Goal: Find specific page/section: Find specific page/section

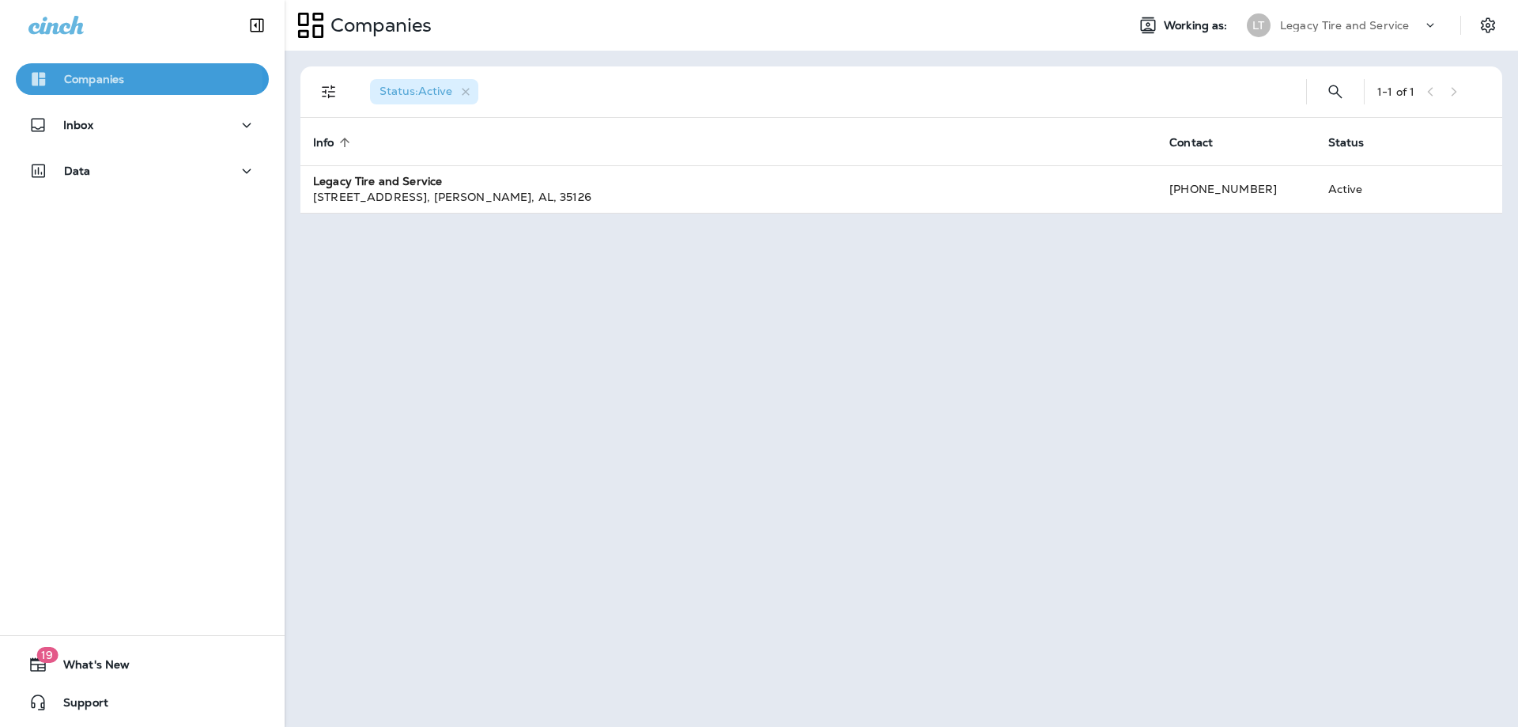
click at [96, 81] on p "Companies" at bounding box center [94, 79] width 60 height 13
click at [1438, 21] on icon at bounding box center [1431, 25] width 16 height 16
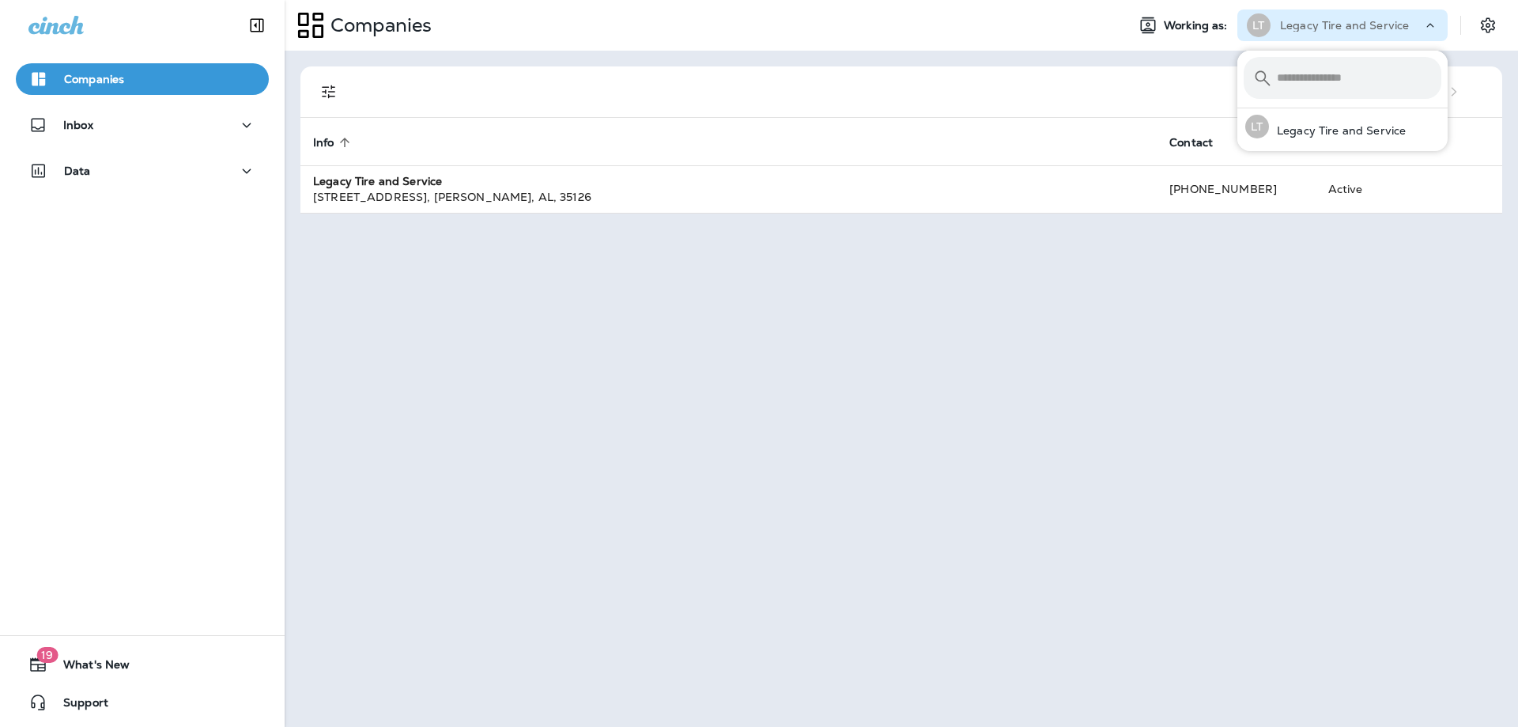
click at [1438, 21] on icon at bounding box center [1431, 25] width 16 height 16
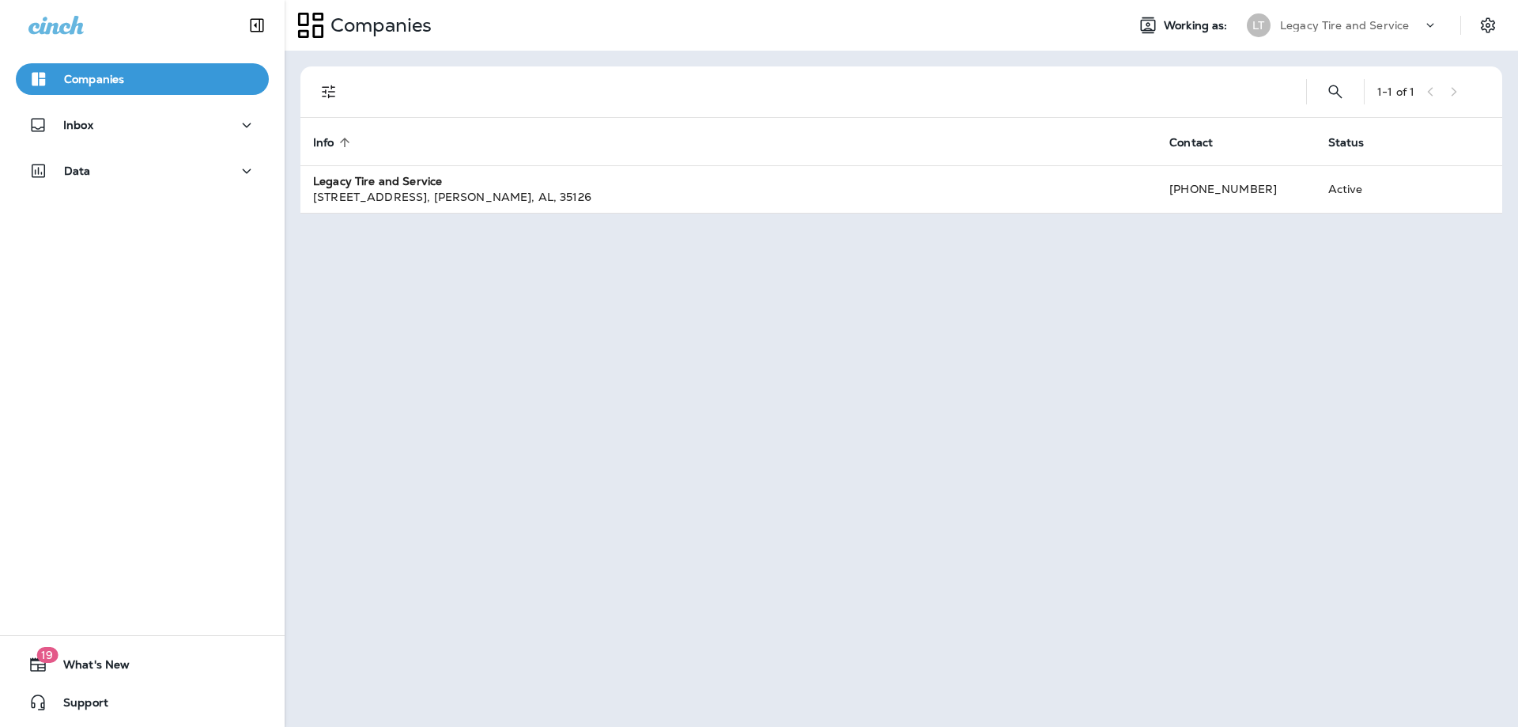
drag, startPoint x: 885, startPoint y: 504, endPoint x: 816, endPoint y: 463, distance: 79.7
click at [881, 501] on div "1 - 1 of 1 Info sorted ascending Contact Status Legacy Tire and Service [STREET…" at bounding box center [902, 389] width 1234 height 676
click at [326, 146] on span "Info" at bounding box center [323, 142] width 21 height 13
click at [1251, 25] on div "LT" at bounding box center [1259, 25] width 24 height 24
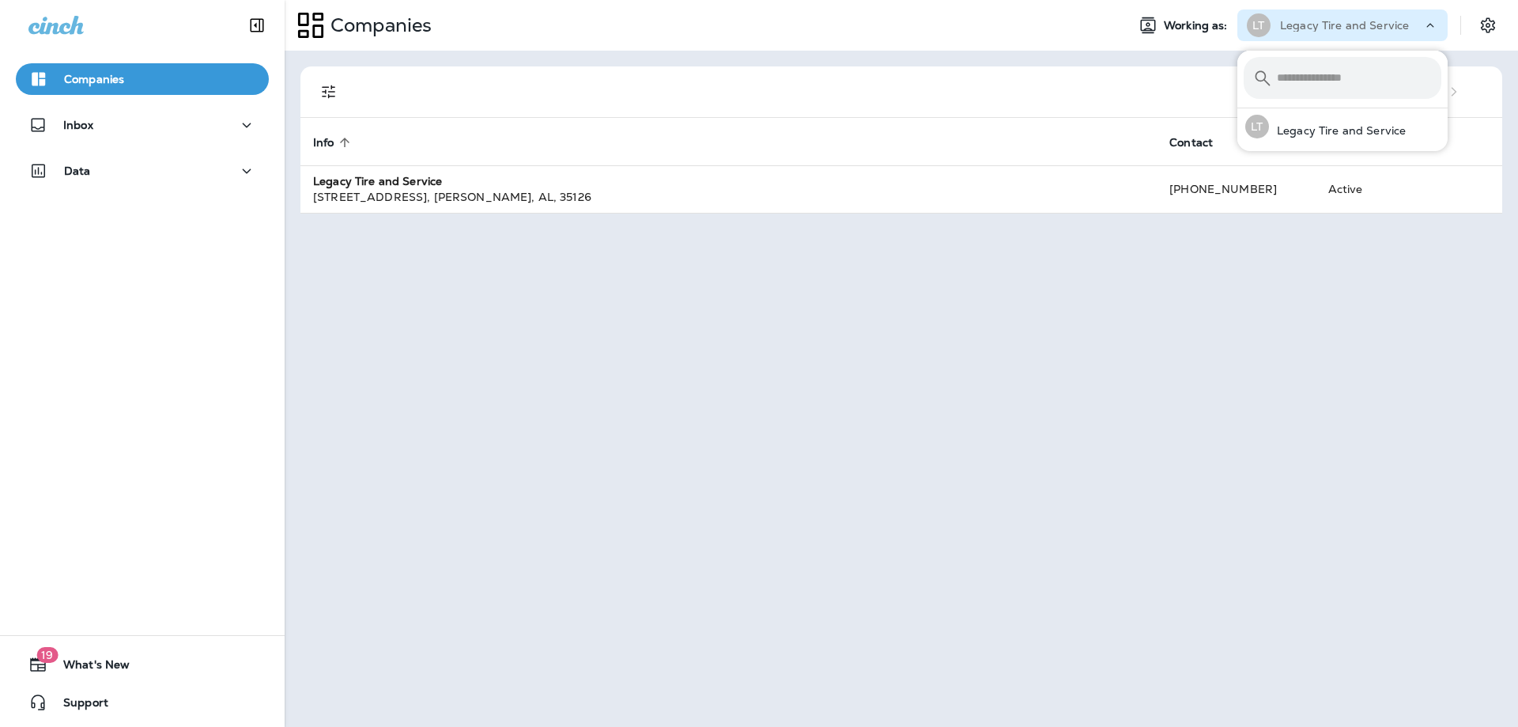
click at [1078, 268] on div "1 - 1 of 1 Info sorted ascending Contact Status Legacy Tire and Service [STREET…" at bounding box center [902, 389] width 1234 height 676
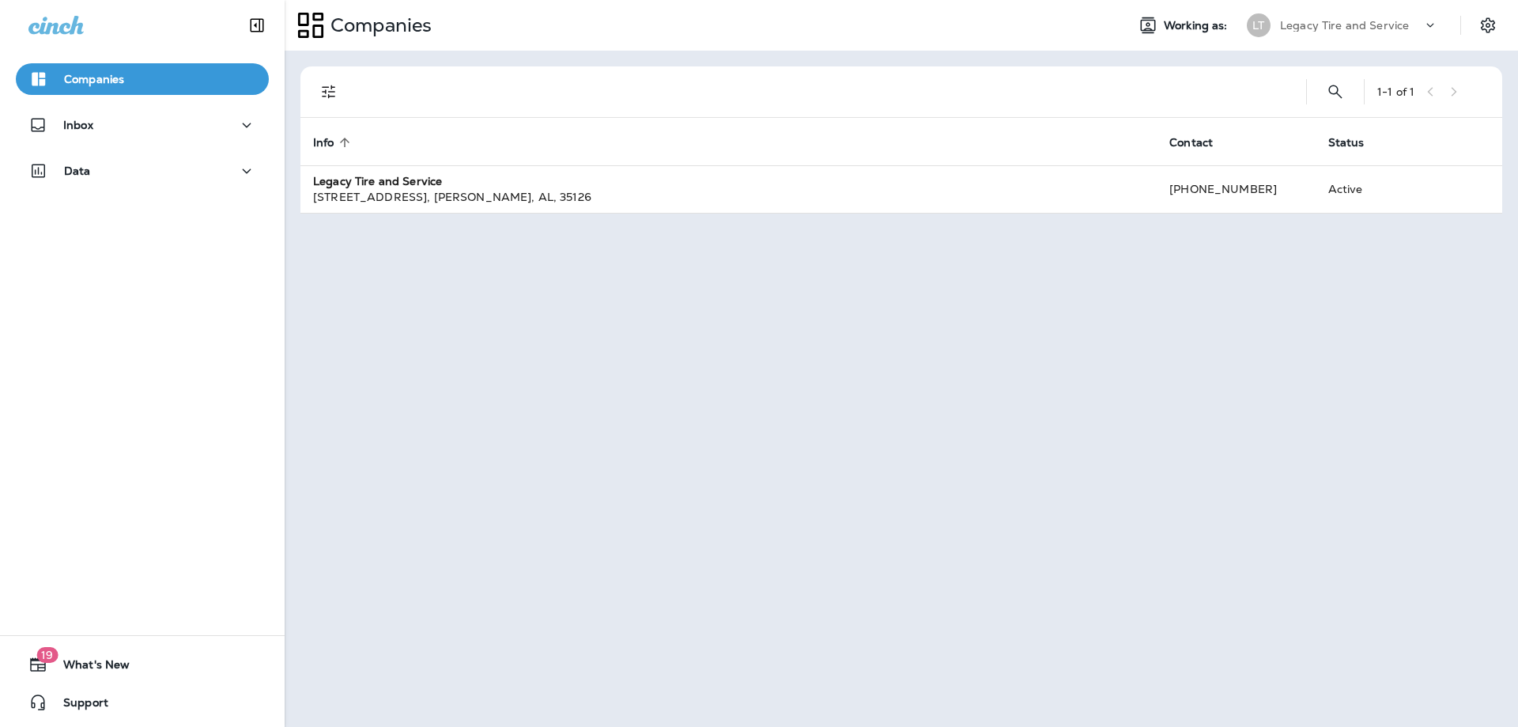
click at [1429, 20] on icon at bounding box center [1431, 25] width 16 height 16
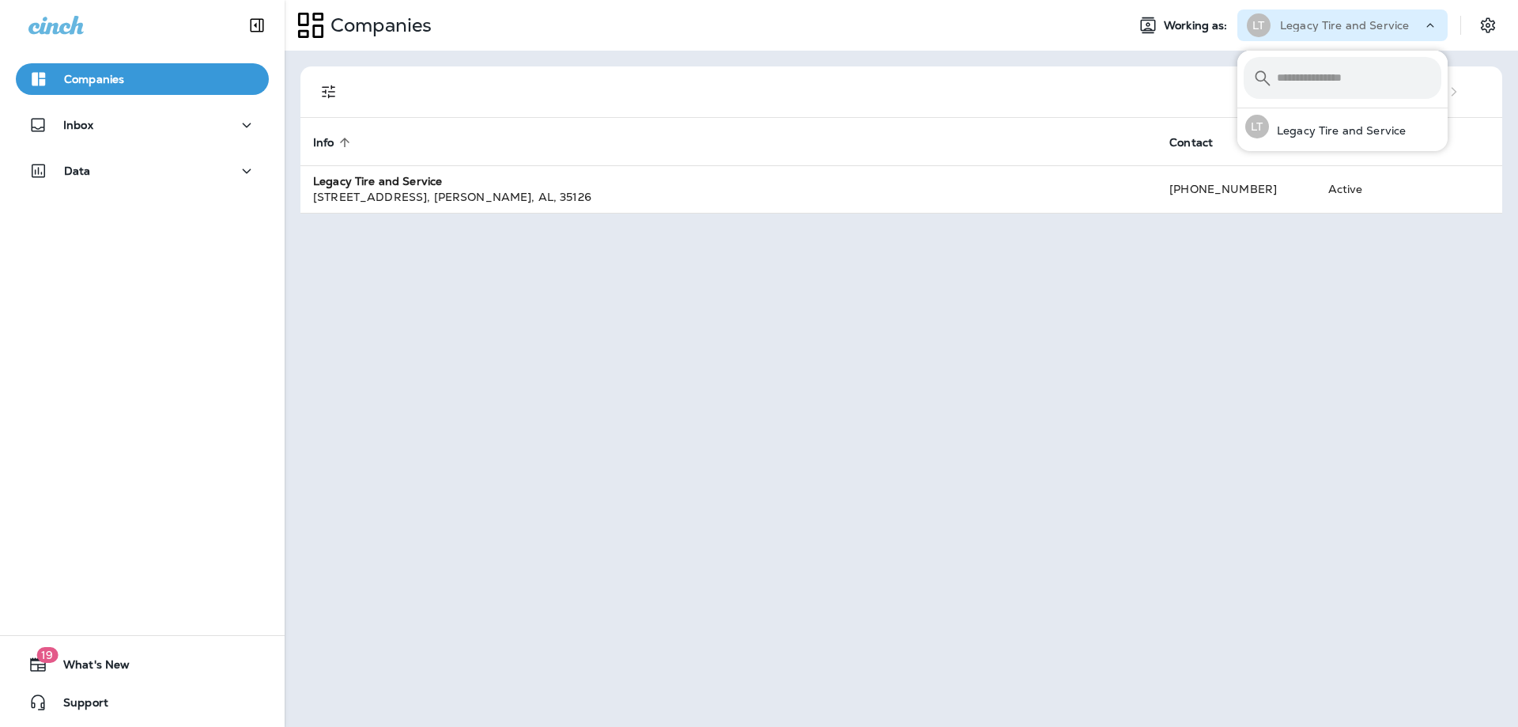
click at [678, 305] on div "1 - 1 of 1 Info sorted ascending Contact Status Legacy Tire and Service [STREET…" at bounding box center [902, 389] width 1234 height 676
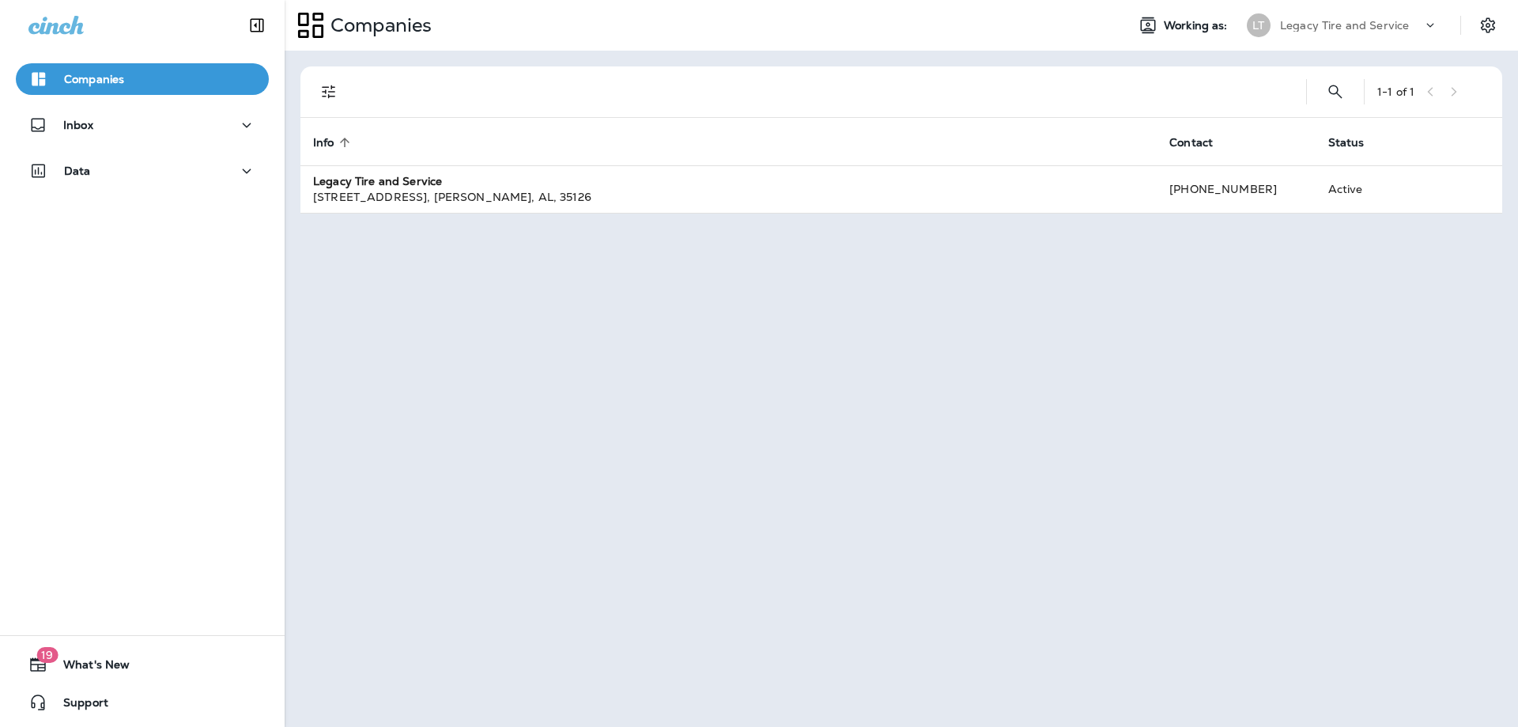
click at [1424, 25] on icon at bounding box center [1431, 25] width 16 height 16
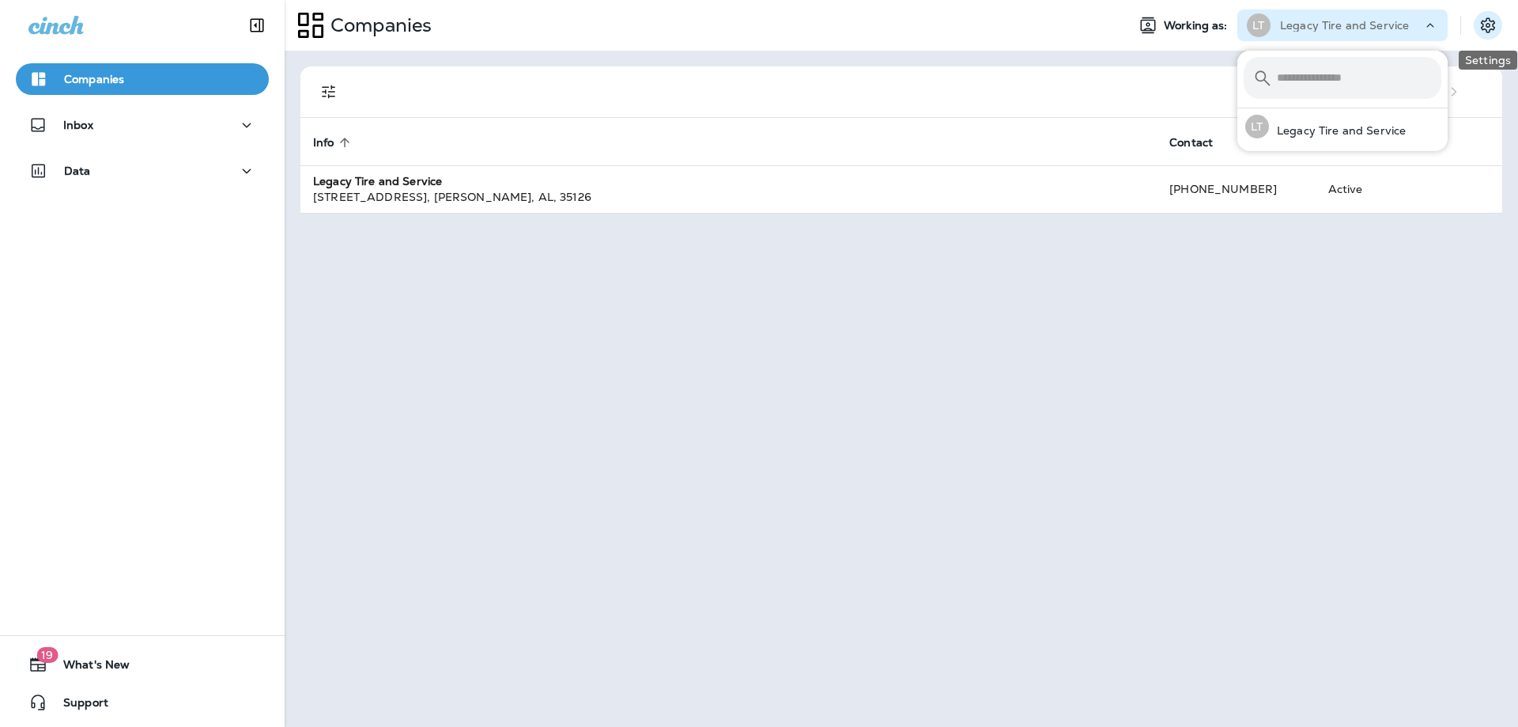
click at [1498, 33] on button "Settings" at bounding box center [1488, 25] width 28 height 28
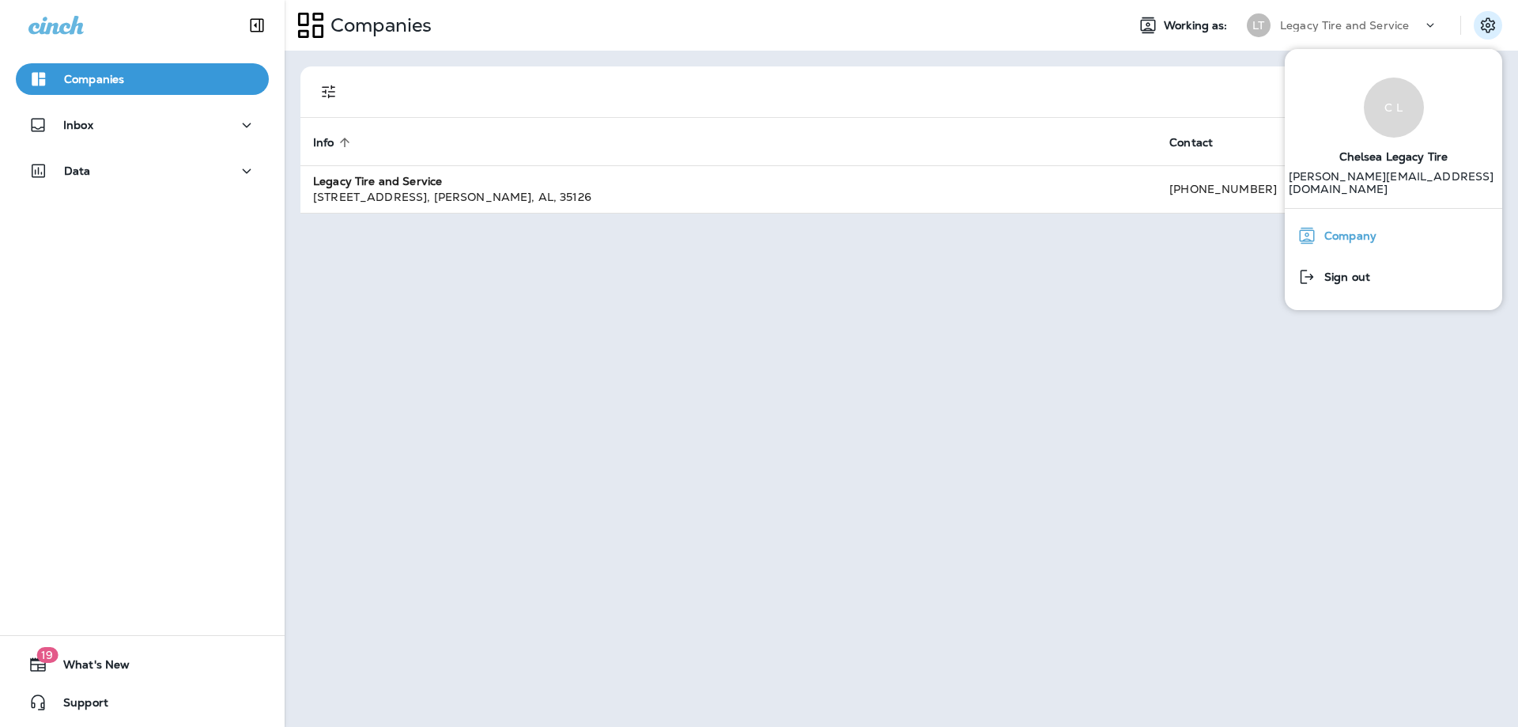
click at [1351, 242] on button "Company" at bounding box center [1393, 235] width 217 height 41
click at [180, 121] on div "Inbox" at bounding box center [142, 125] width 228 height 20
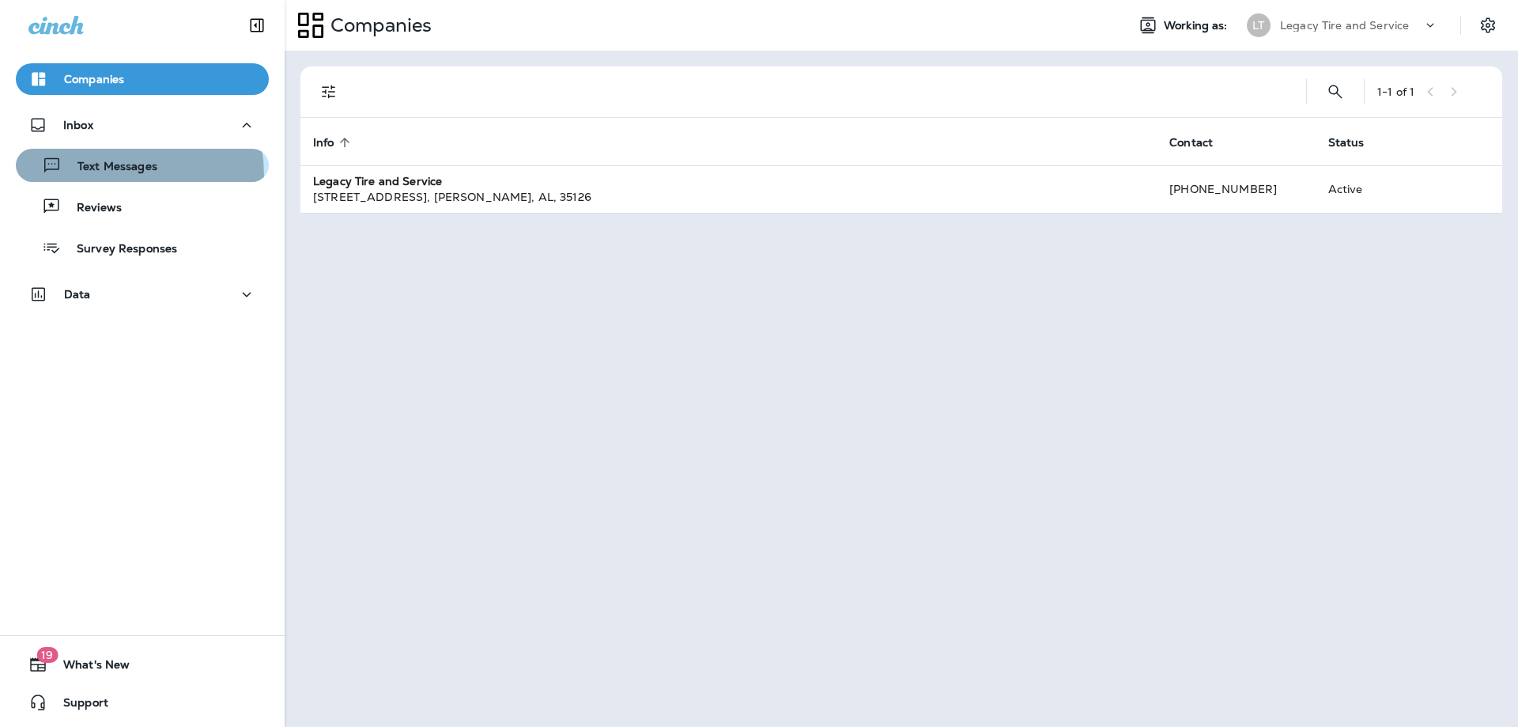
click at [87, 176] on div "Text Messages" at bounding box center [89, 165] width 135 height 24
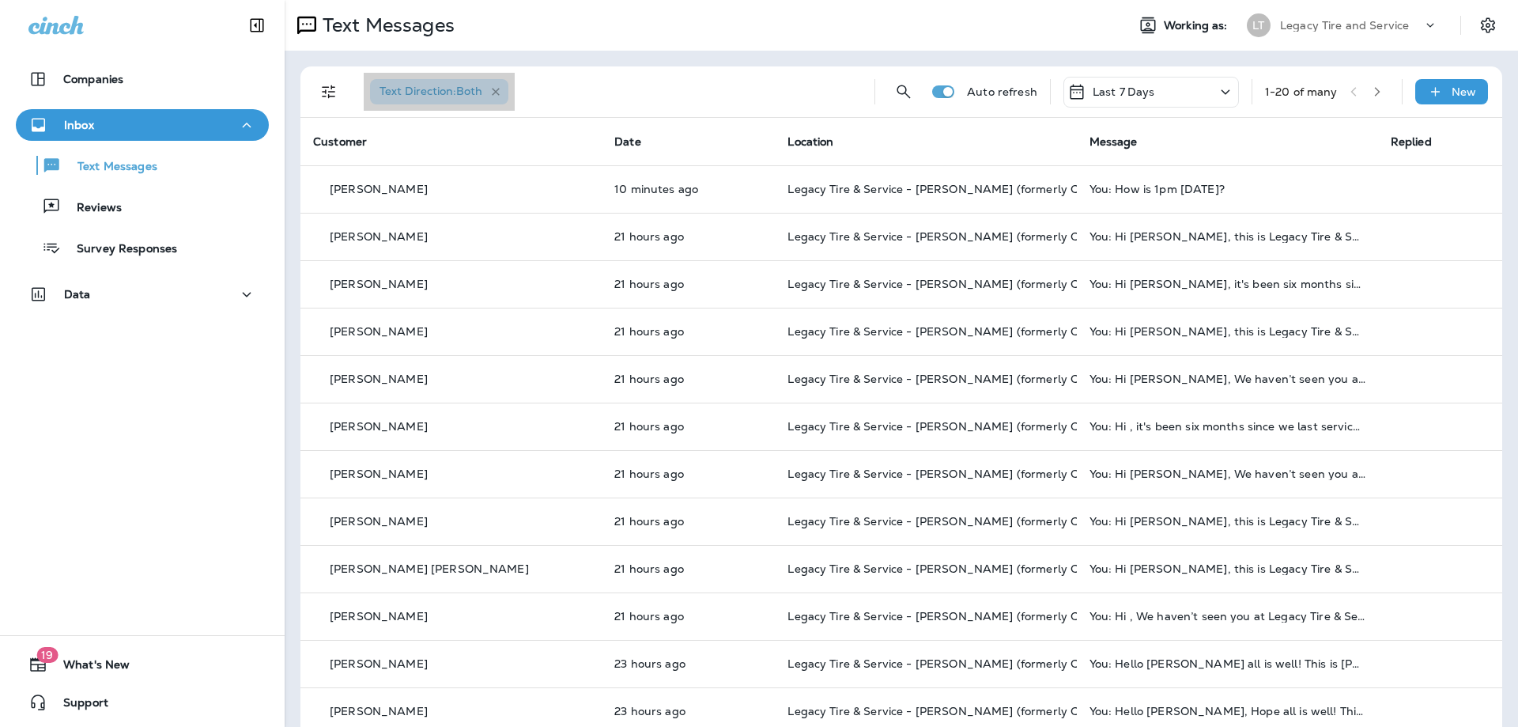
click at [496, 89] on icon "button" at bounding box center [496, 91] width 13 height 13
